Goal: Task Accomplishment & Management: Use online tool/utility

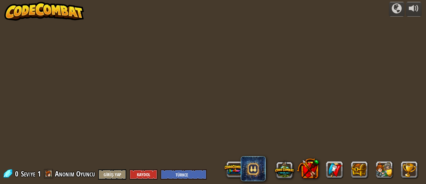
select select "tr"
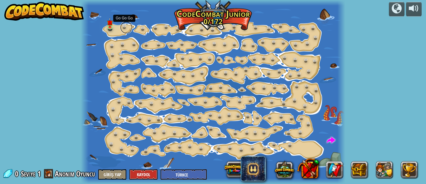
click at [122, 29] on link at bounding box center [126, 27] width 12 height 12
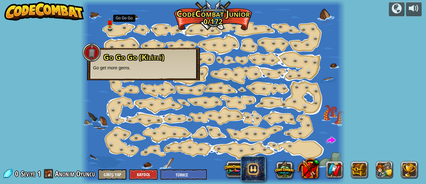
click at [131, 54] on div "Go Go Go (Kilitli) Go get more gems." at bounding box center [143, 64] width 113 height 32
click at [137, 56] on span "Go Go Go (Kilitli)" at bounding box center [133, 57] width 60 height 10
click at [210, 22] on div at bounding box center [213, 92] width 265 height 184
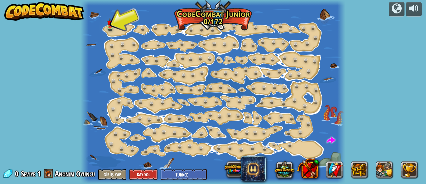
click at [216, 10] on div at bounding box center [213, 92] width 265 height 184
click at [105, 23] on div at bounding box center [213, 92] width 265 height 184
click at [111, 22] on img at bounding box center [110, 19] width 6 height 13
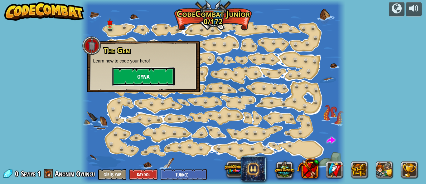
click at [134, 74] on button "Oyna" at bounding box center [143, 76] width 62 height 19
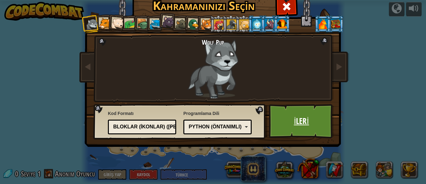
click at [286, 114] on link "İleri" at bounding box center [301, 121] width 65 height 34
